Goal: Information Seeking & Learning: Learn about a topic

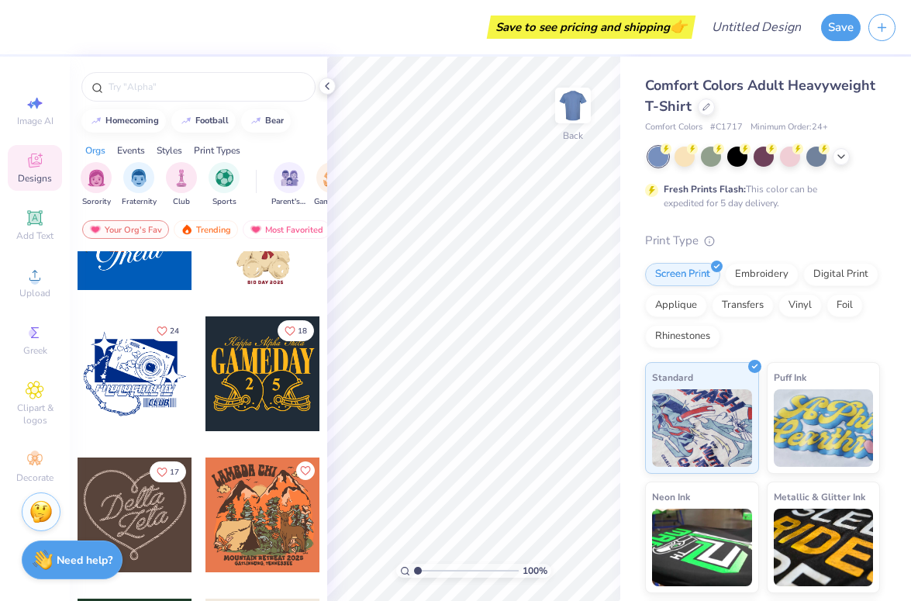
scroll to position [668, 0]
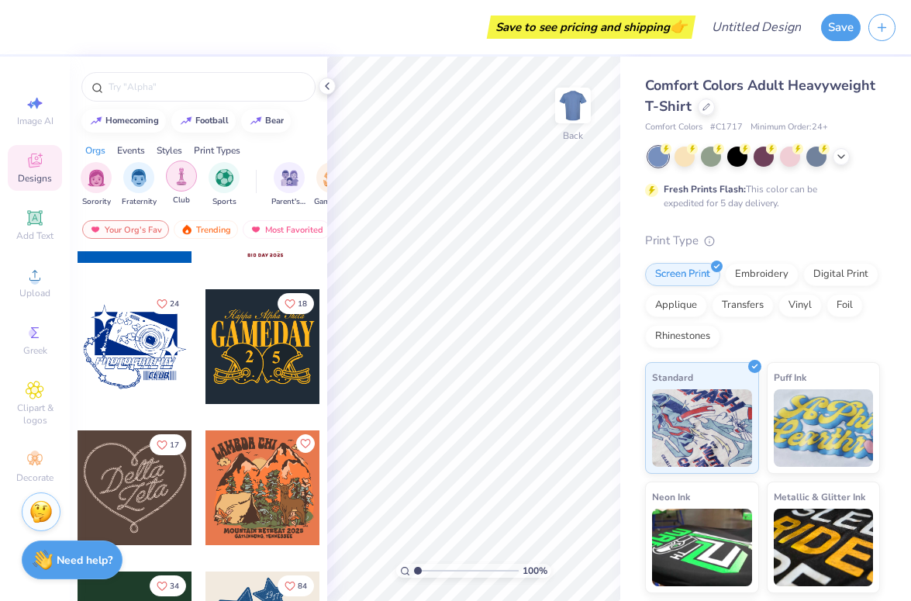
click at [172, 170] on div "filter for Club" at bounding box center [181, 175] width 31 height 31
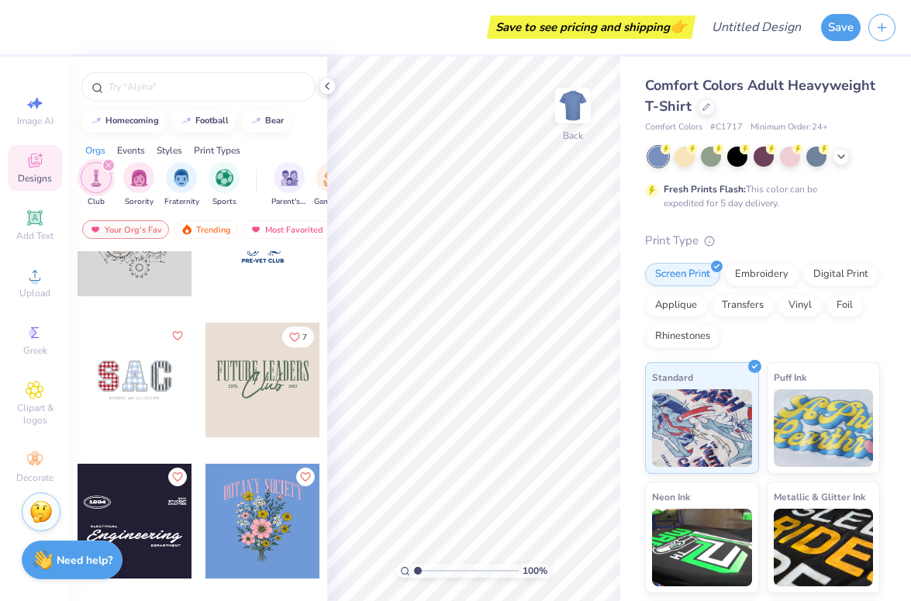
scroll to position [353, 0]
click at [174, 70] on div at bounding box center [198, 83] width 257 height 53
click at [174, 87] on input "text" at bounding box center [206, 87] width 198 height 16
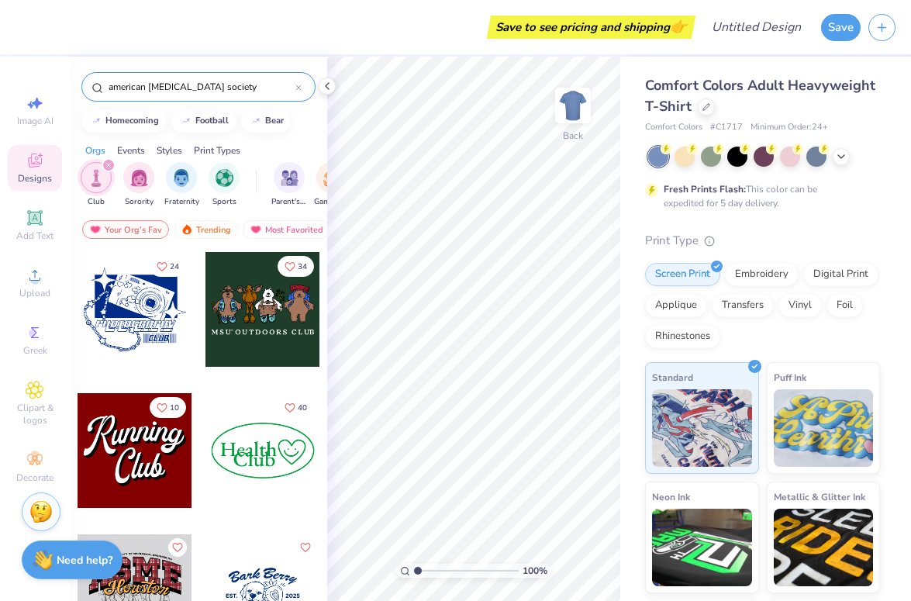
type input "american [MEDICAL_DATA] society"
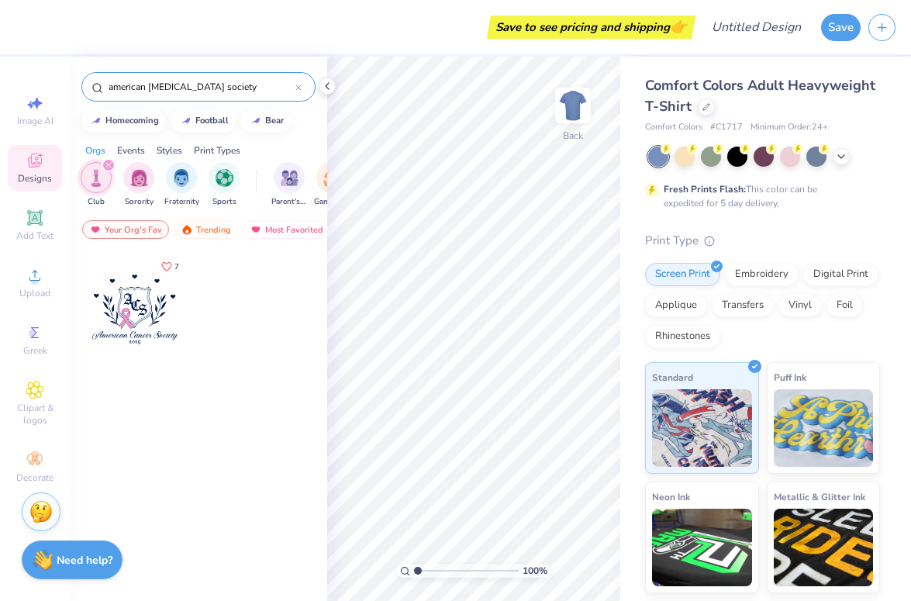
click at [105, 185] on div "filter for Club" at bounding box center [96, 177] width 31 height 31
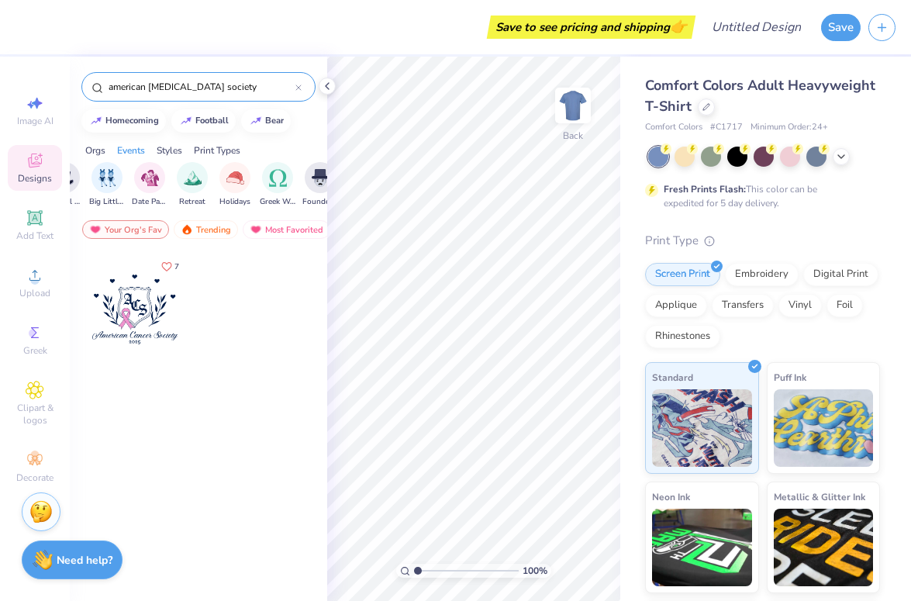
scroll to position [0, 440]
click at [297, 91] on div at bounding box center [298, 87] width 6 height 14
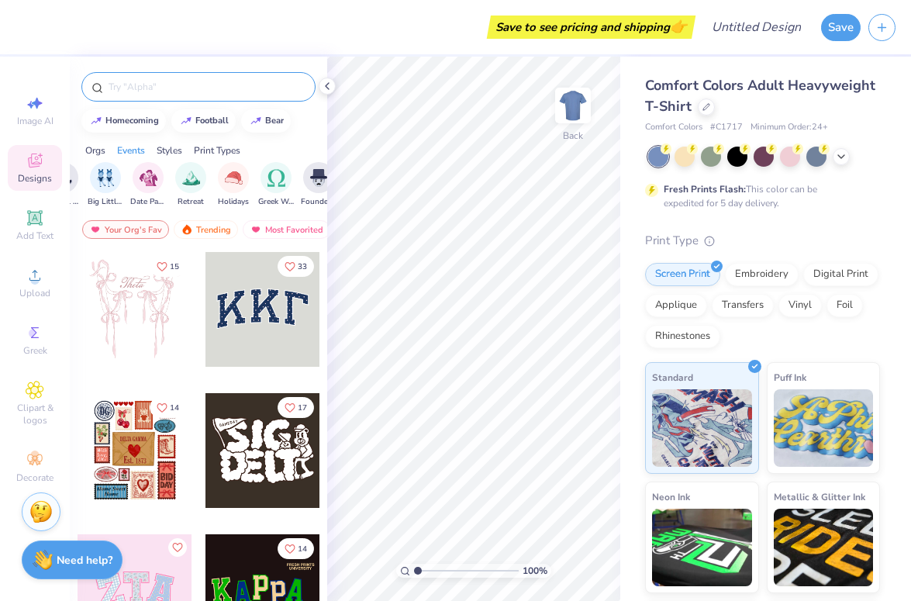
click at [297, 91] on input "text" at bounding box center [206, 87] width 198 height 16
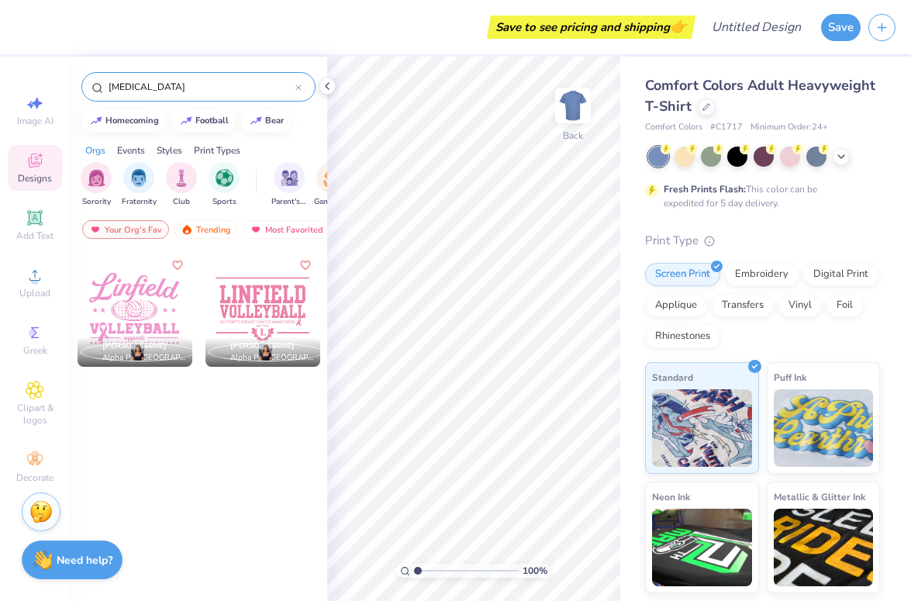
type input "[MEDICAL_DATA]"
click at [233, 431] on div "Camryn Hirst Alpha Phi, Linfield University [PERSON_NAME] Alpha Phi, [GEOGRAPHI…" at bounding box center [198, 454] width 257 height 407
click at [212, 240] on div "Your Org's Fav Trending Most Favorited Newest" at bounding box center [198, 234] width 257 height 36
click at [212, 226] on div "Trending" at bounding box center [206, 229] width 64 height 19
click at [296, 84] on div at bounding box center [298, 87] width 6 height 14
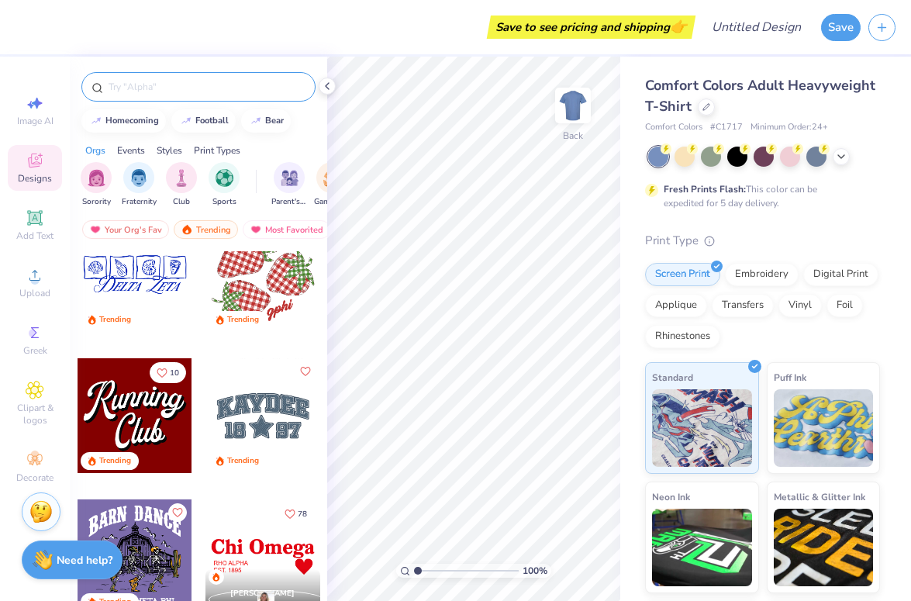
scroll to position [2021, 0]
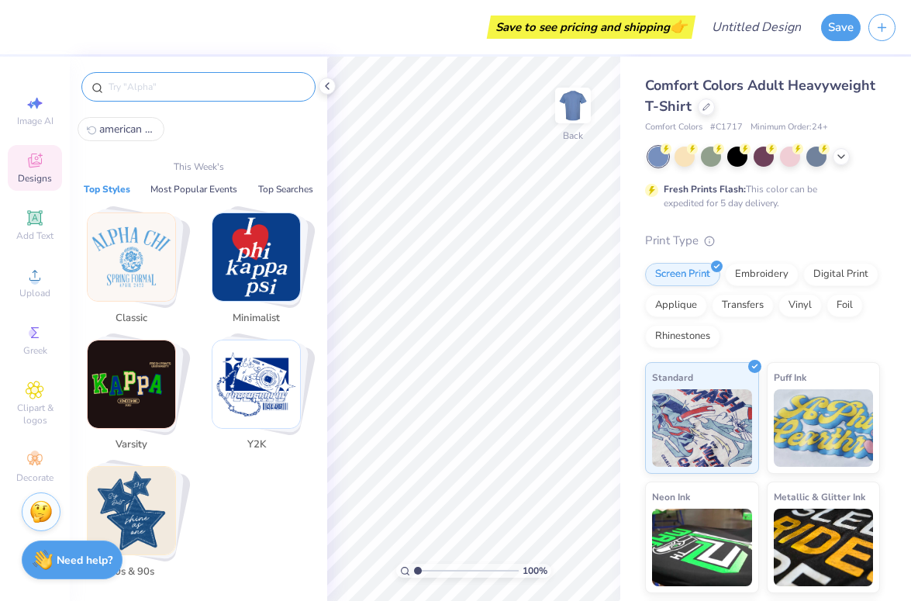
click at [164, 92] on input "text" at bounding box center [206, 87] width 198 height 16
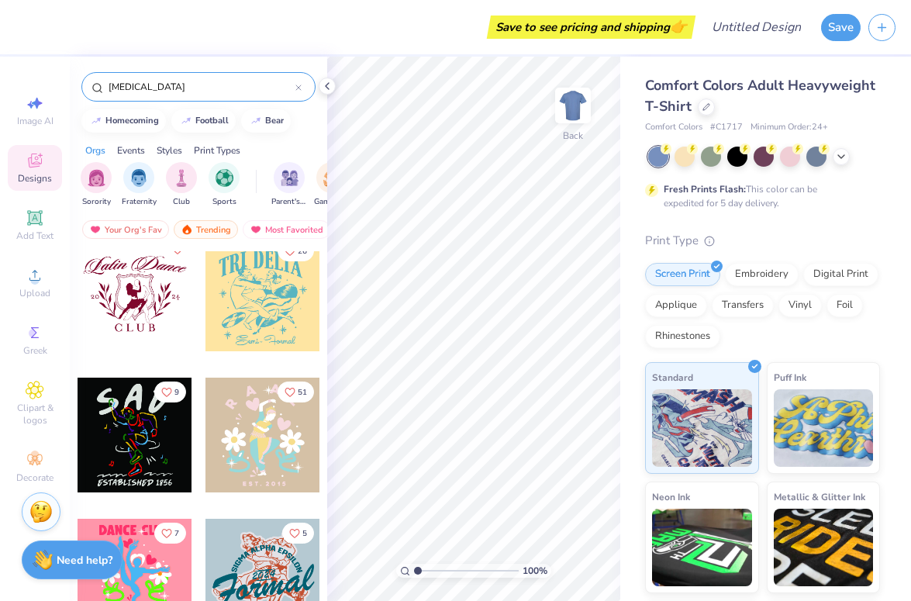
scroll to position [580, 0]
drag, startPoint x: 217, startPoint y: 89, endPoint x: 0, endPoint y: 86, distance: 217.1
click at [0, 86] on div "Save to see pricing and shipping 👉 Design Title Save Image AI Designs Add Text …" at bounding box center [455, 300] width 911 height 601
type input "butterfly"
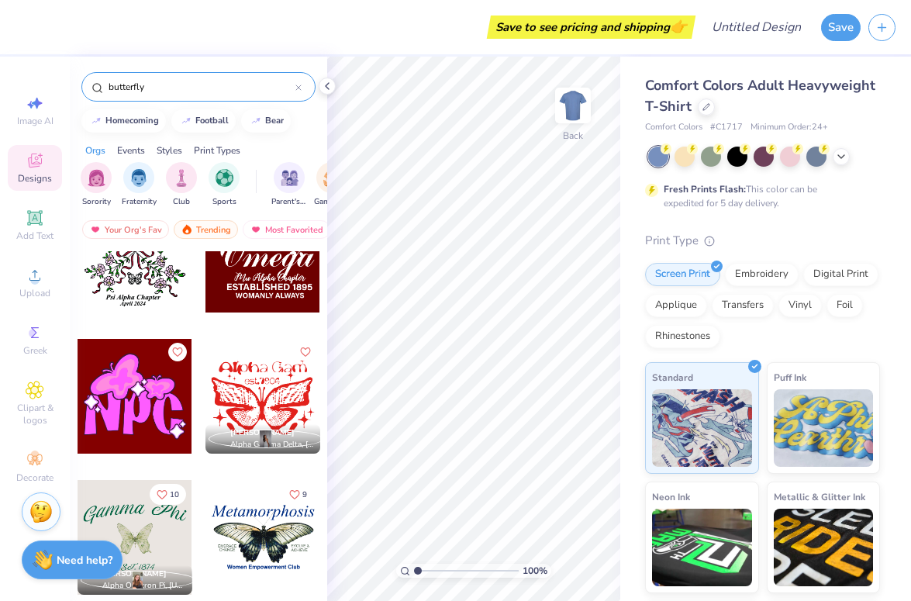
scroll to position [2182, 0]
